Goal: Task Accomplishment & Management: Use online tool/utility

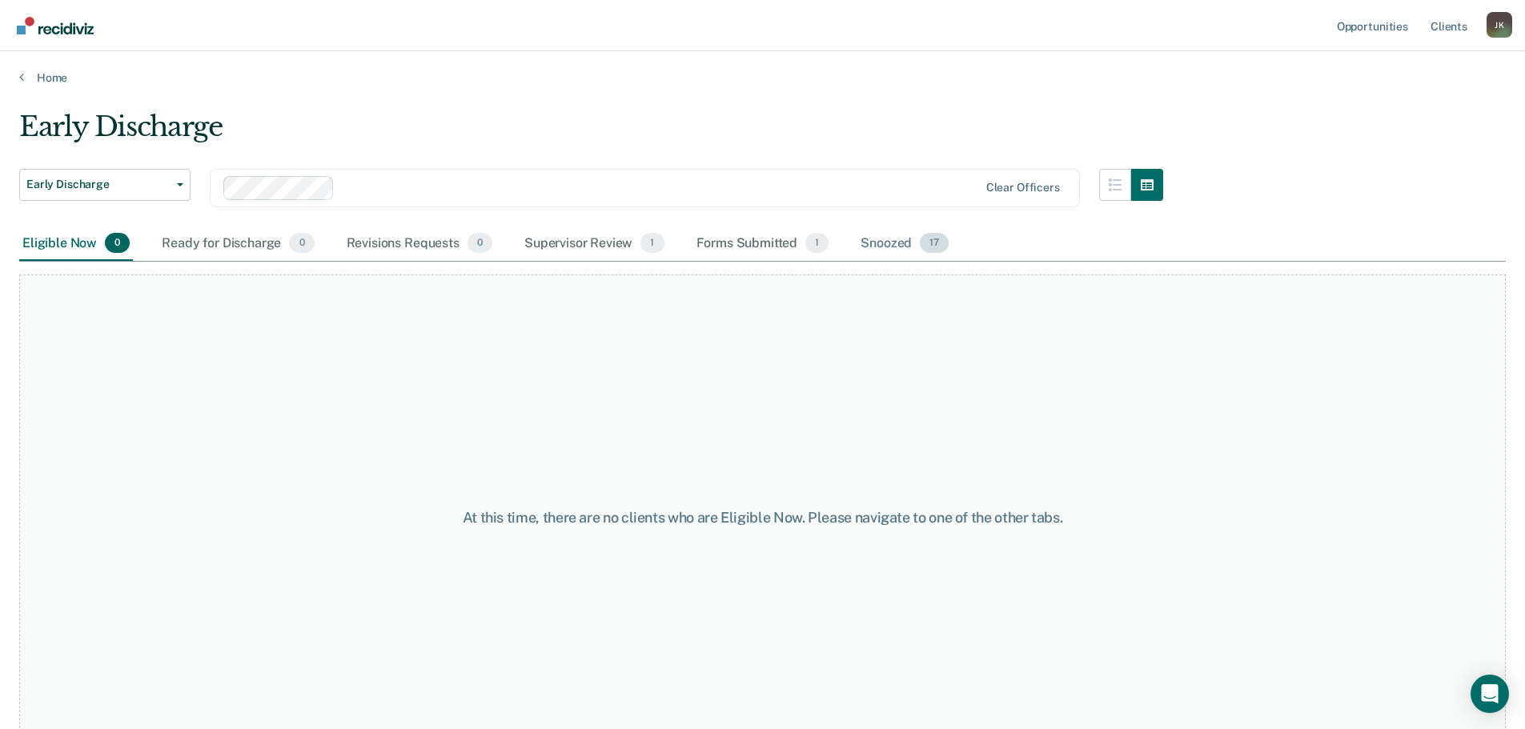
click at [894, 239] on div "Snoozed 17" at bounding box center [905, 244] width 94 height 35
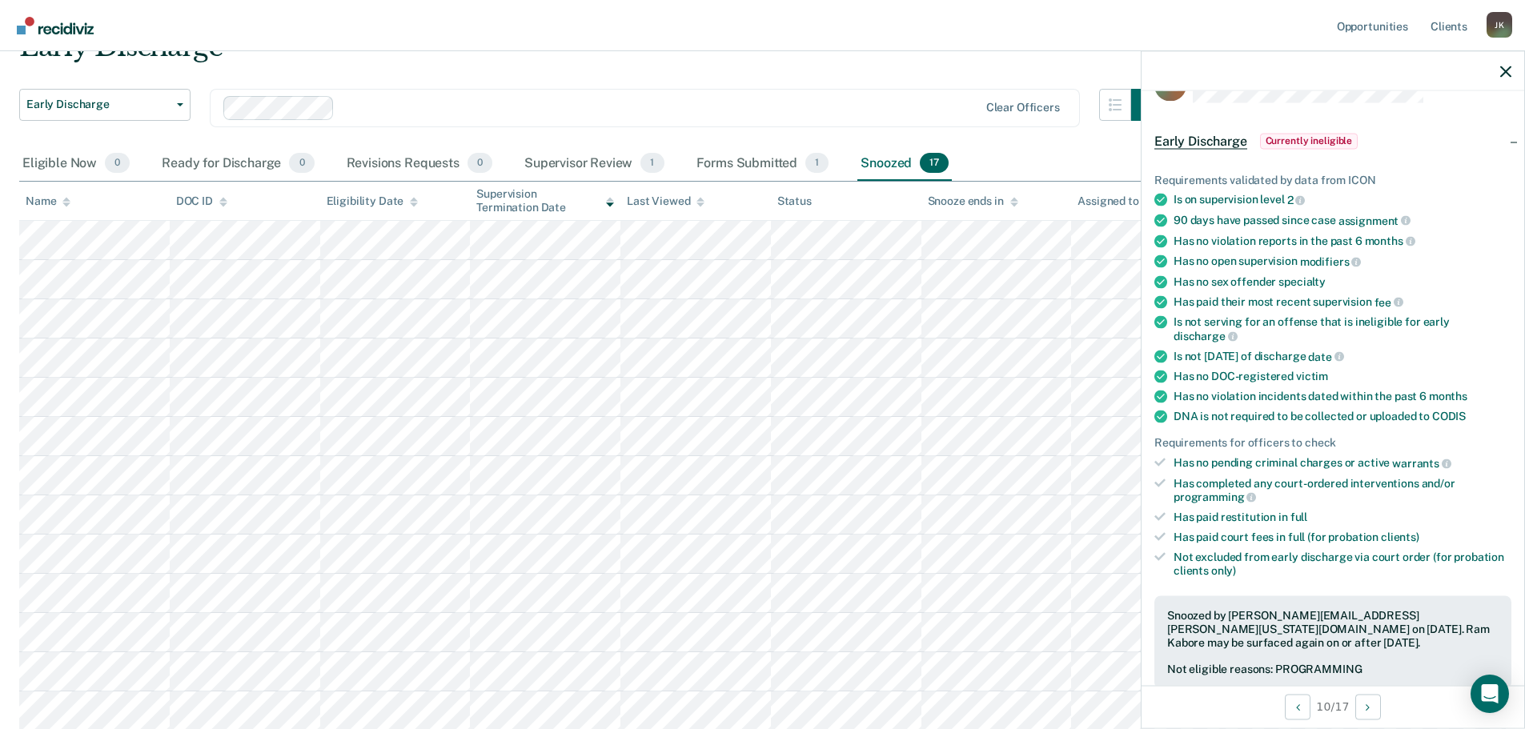
scroll to position [80, 0]
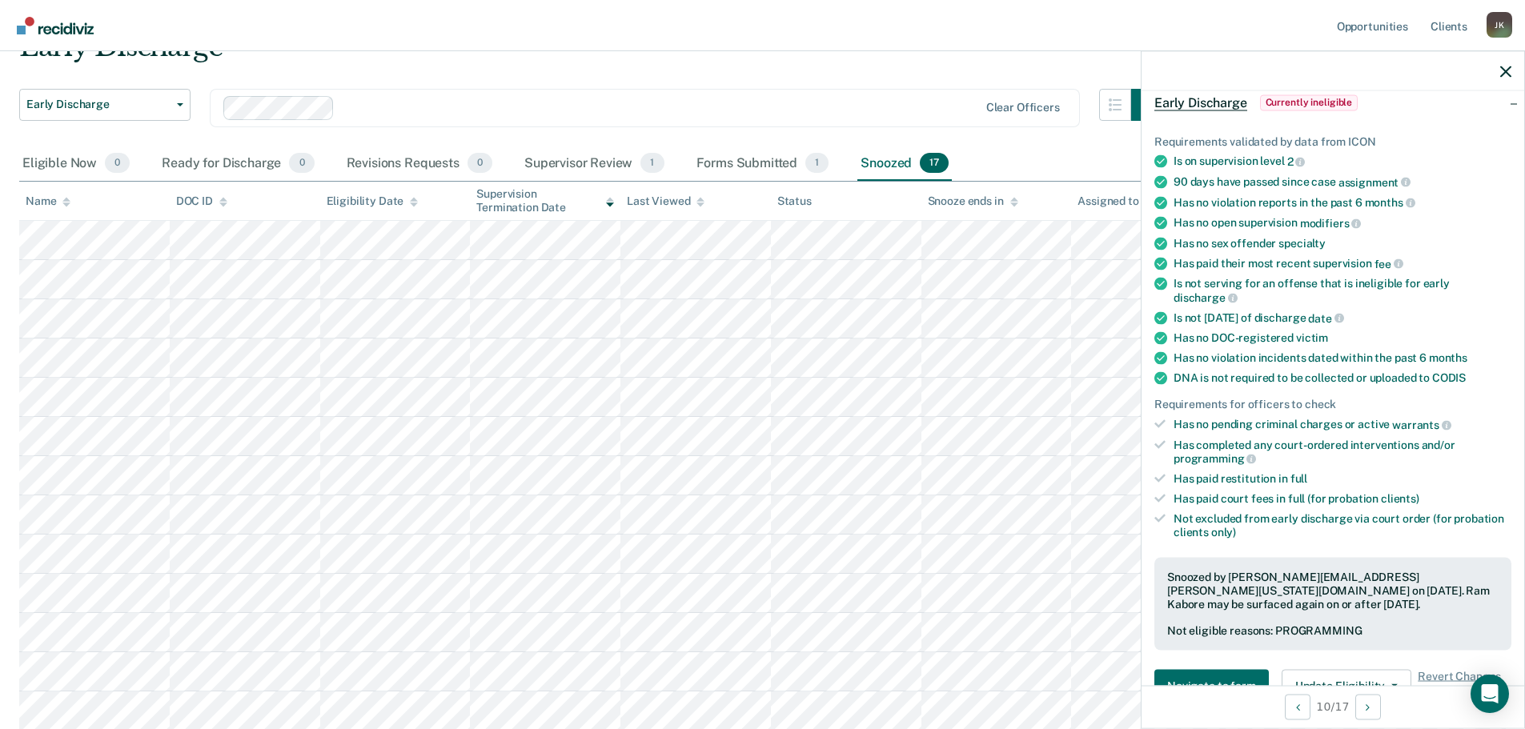
click at [1509, 62] on div at bounding box center [1333, 71] width 383 height 40
click at [1511, 74] on icon "button" at bounding box center [1506, 71] width 11 height 11
